Goal: Information Seeking & Learning: Learn about a topic

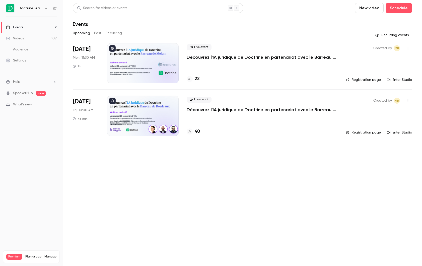
click at [100, 32] on button "Past" at bounding box center [97, 33] width 7 height 8
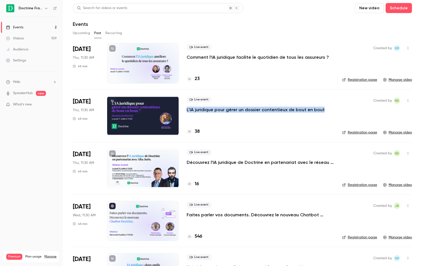
drag, startPoint x: 333, startPoint y: 109, endPoint x: 186, endPoint y: 110, distance: 146.8
click at [186, 110] on li "[DATE] Thu, 11:30 AM 45 min Live event L’IA juridique pour gérer un dossier con…" at bounding box center [242, 115] width 339 height 52
copy p "L’IA juridique pour gérer un dossier contentieux de bout en bout"
drag, startPoint x: 331, startPoint y: 105, endPoint x: 260, endPoint y: 122, distance: 72.5
click at [260, 122] on div "Live event L’IA juridique pour gérer un dossier contentieux de bout en bout 38" at bounding box center [261, 116] width 148 height 40
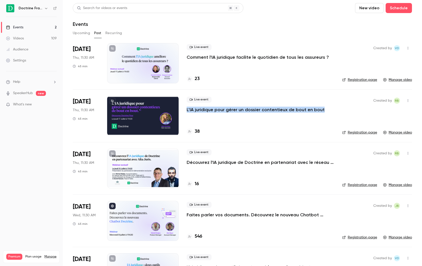
copy div "L’IA juridique pour gérer un dossier contentieux de bout en bout"
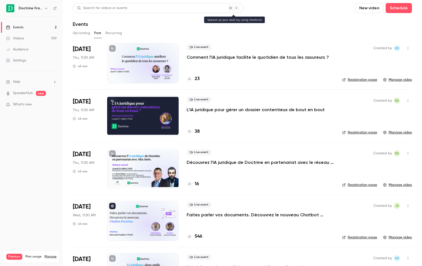
click at [102, 12] on div "Search for videos or events" at bounding box center [158, 8] width 171 height 10
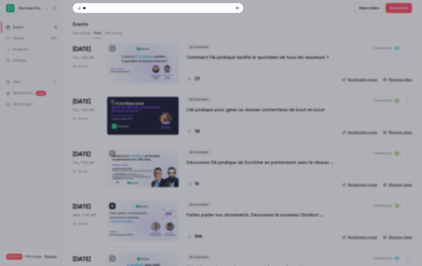
type input "*"
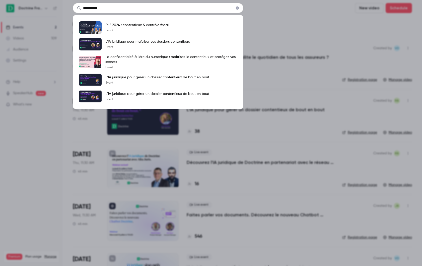
click at [169, 11] on input "**********" at bounding box center [158, 8] width 171 height 10
type input "****"
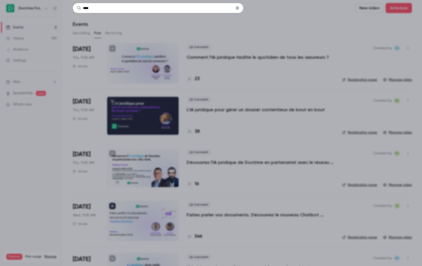
click at [237, 7] on icon "Clear" at bounding box center [237, 8] width 3 height 3
